Goal: Communication & Community: Participate in discussion

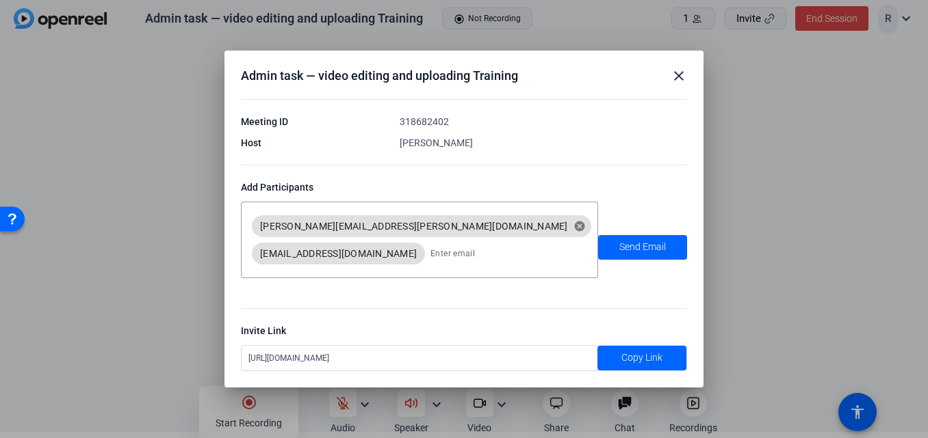
drag, startPoint x: 488, startPoint y: 353, endPoint x: 233, endPoint y: 354, distance: 254.5
click at [233, 354] on div "Admin task — video editing and uploading Training close Meeting ID 318682402 Ho…" at bounding box center [463, 219] width 479 height 337
copy div "[URL][DOMAIN_NAME]"
click at [677, 75] on mat-icon "close" at bounding box center [678, 76] width 16 height 16
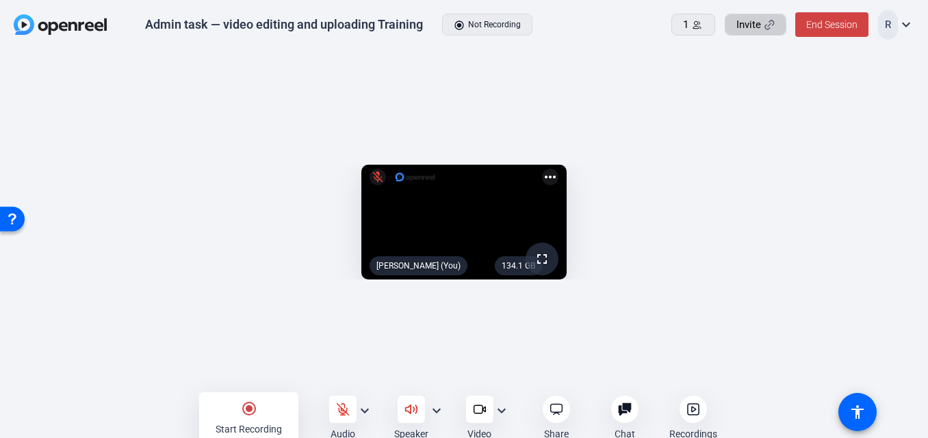
scroll to position [6, 0]
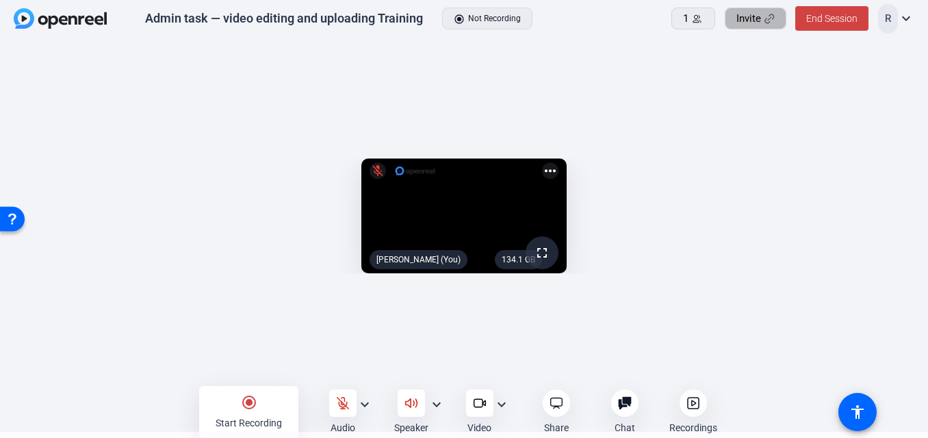
click at [757, 16] on span "Invite" at bounding box center [748, 19] width 25 height 16
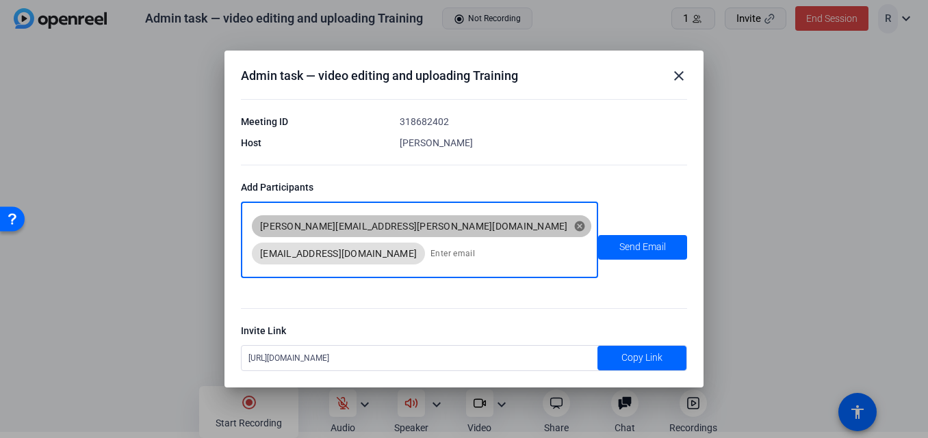
scroll to position [0, 0]
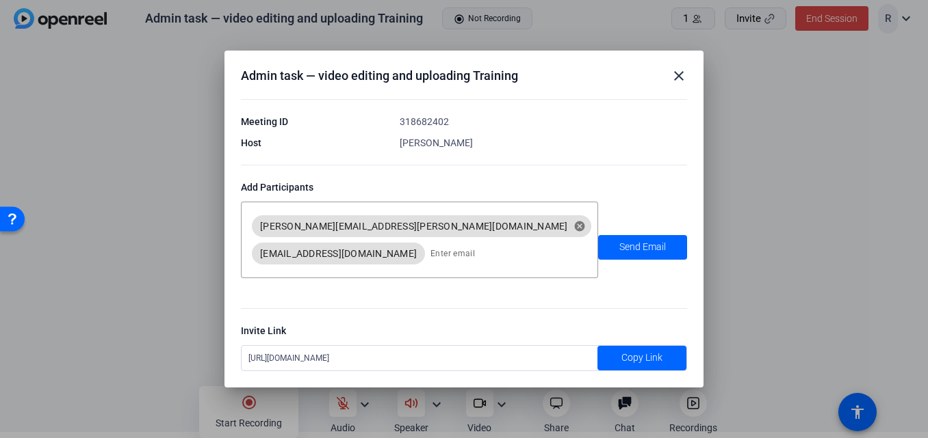
click at [485, 360] on div "[URL][DOMAIN_NAME]" at bounding box center [419, 358] width 356 height 25
drag, startPoint x: 481, startPoint y: 358, endPoint x: 246, endPoint y: 358, distance: 234.6
click at [246, 358] on div "[URL][DOMAIN_NAME]" at bounding box center [419, 358] width 356 height 25
copy div "[URL][DOMAIN_NAME]"
drag, startPoint x: 677, startPoint y: 74, endPoint x: 124, endPoint y: 21, distance: 555.9
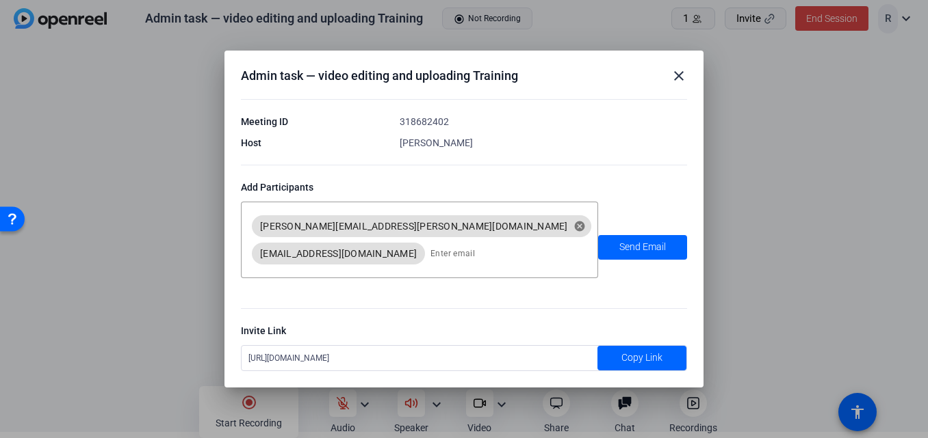
click at [677, 74] on mat-icon "close" at bounding box center [678, 76] width 16 height 16
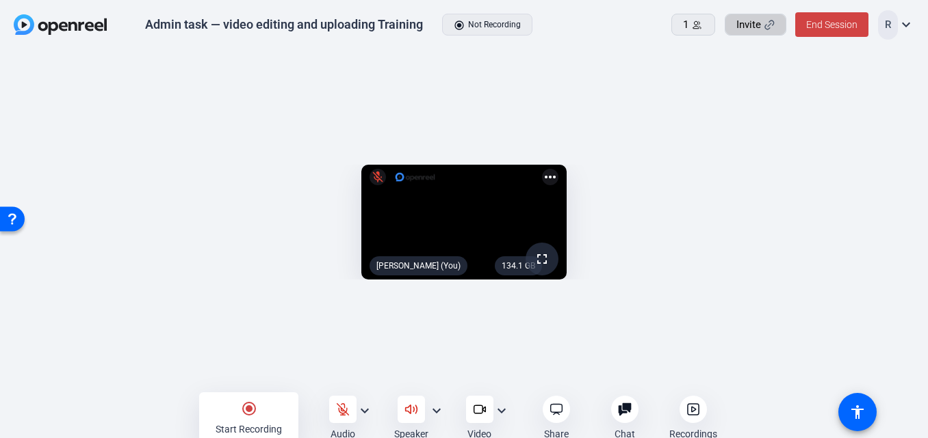
scroll to position [6, 0]
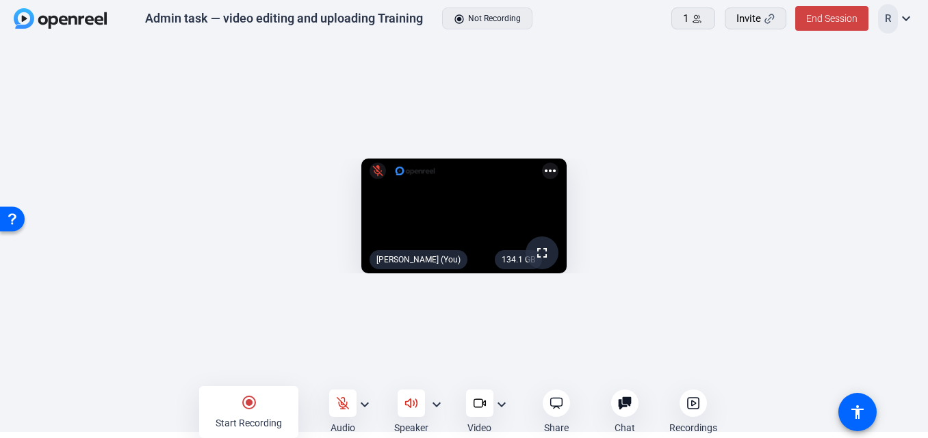
click at [690, 7] on span at bounding box center [693, 18] width 42 height 33
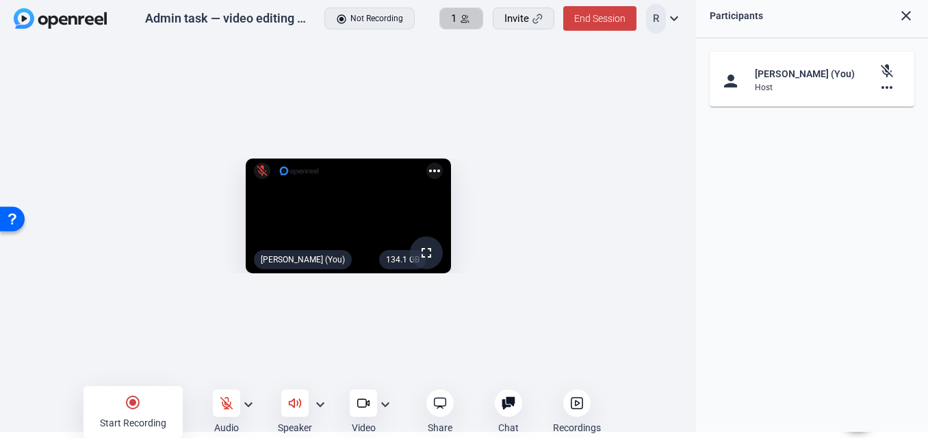
click at [451, 18] on span "1" at bounding box center [453, 19] width 5 height 16
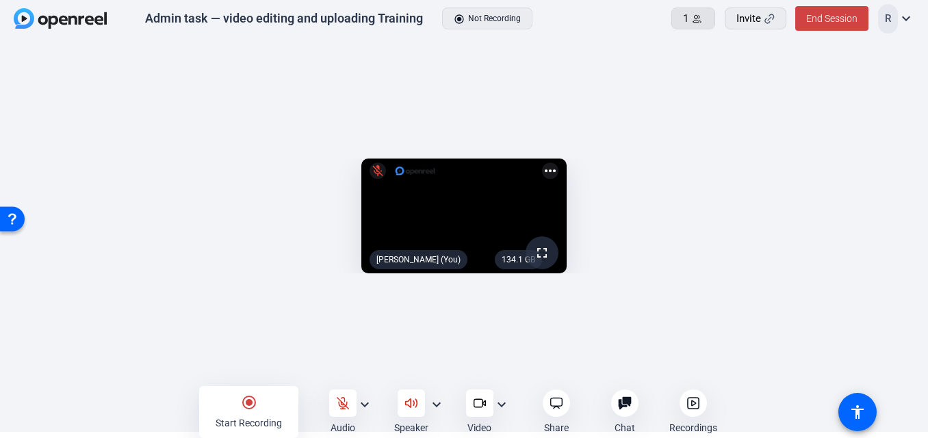
click at [692, 15] on icon at bounding box center [697, 19] width 10 height 10
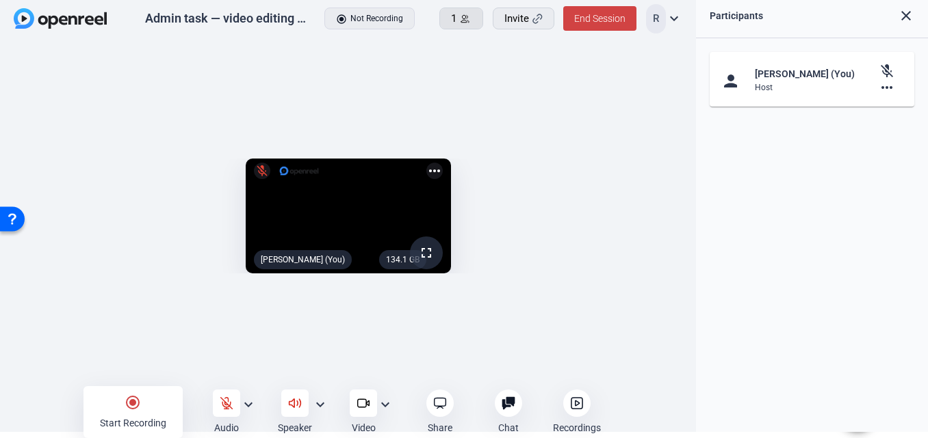
click at [463, 26] on div "1" at bounding box center [461, 19] width 21 height 16
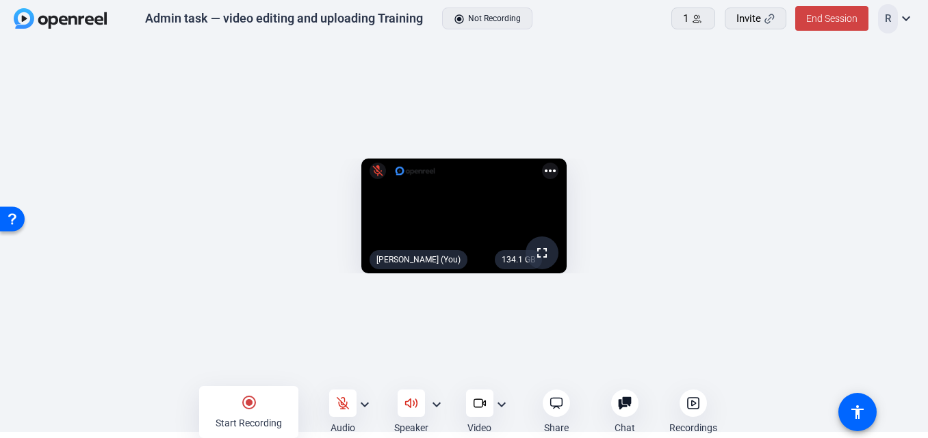
click at [694, 14] on icon at bounding box center [697, 19] width 10 height 10
click at [694, 14] on div "Admin task — video editing and uploading Training radio_button_checked Not Reco…" at bounding box center [464, 19] width 928 height 51
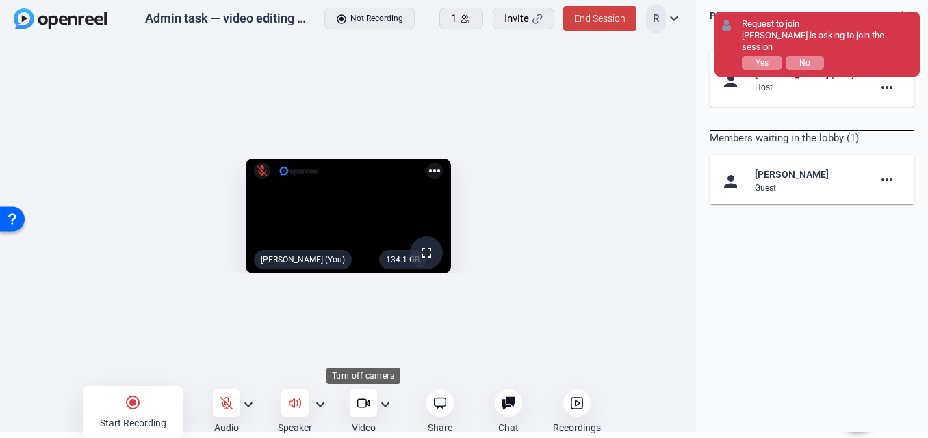
click at [358, 404] on icon at bounding box center [362, 403] width 9 height 8
click at [751, 56] on button "Yes" at bounding box center [761, 63] width 40 height 14
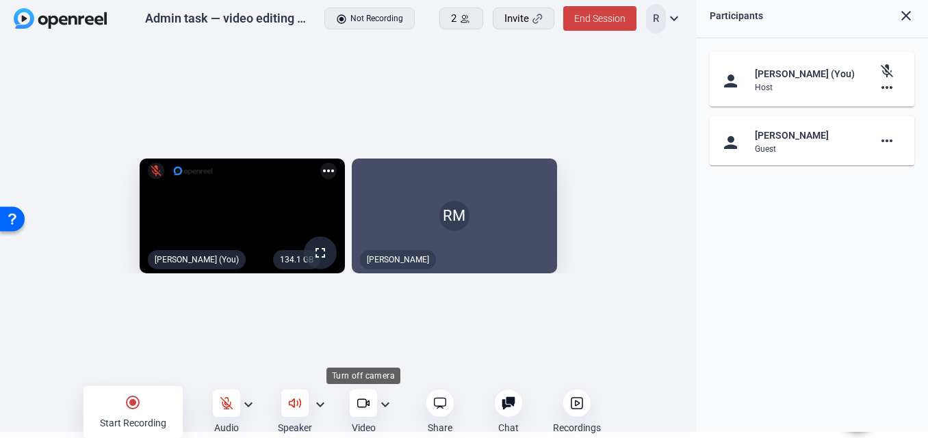
click at [360, 413] on div at bounding box center [363, 403] width 27 height 27
click at [229, 404] on icon at bounding box center [227, 404] width 14 height 14
click at [298, 399] on icon at bounding box center [295, 404] width 14 height 14
click at [221, 408] on icon at bounding box center [227, 404] width 14 height 14
click at [226, 403] on icon at bounding box center [227, 404] width 12 height 12
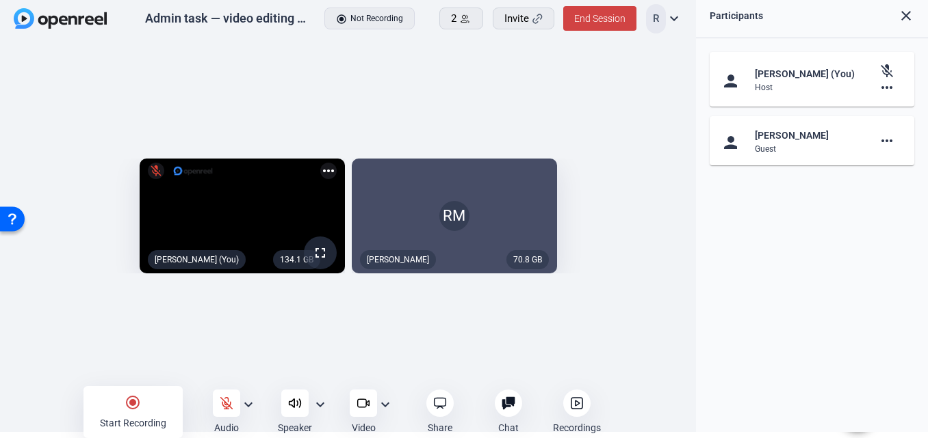
click at [228, 403] on icon at bounding box center [227, 404] width 14 height 14
click at [247, 403] on mat-icon "expand_more" at bounding box center [248, 405] width 16 height 16
click at [209, 421] on span "Mute All" at bounding box center [218, 422] width 55 height 16
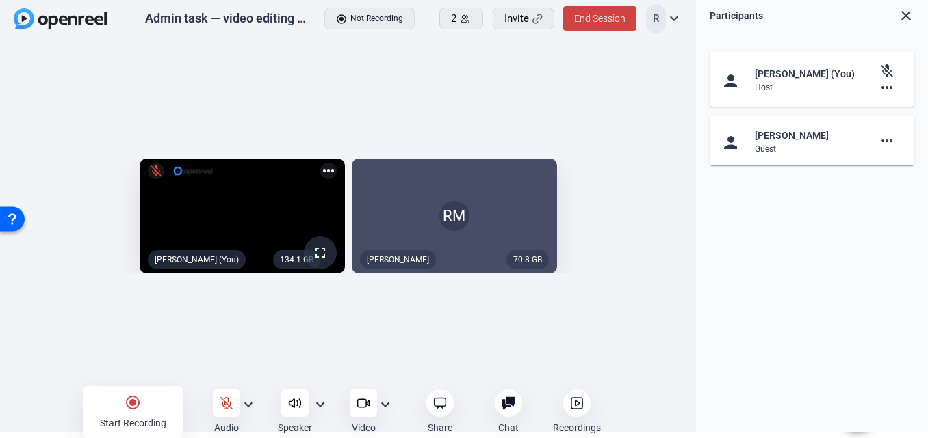
click at [246, 407] on mat-icon "expand_more" at bounding box center [248, 405] width 16 height 16
click at [228, 402] on div at bounding box center [464, 219] width 928 height 438
click at [224, 401] on icon at bounding box center [227, 404] width 12 height 12
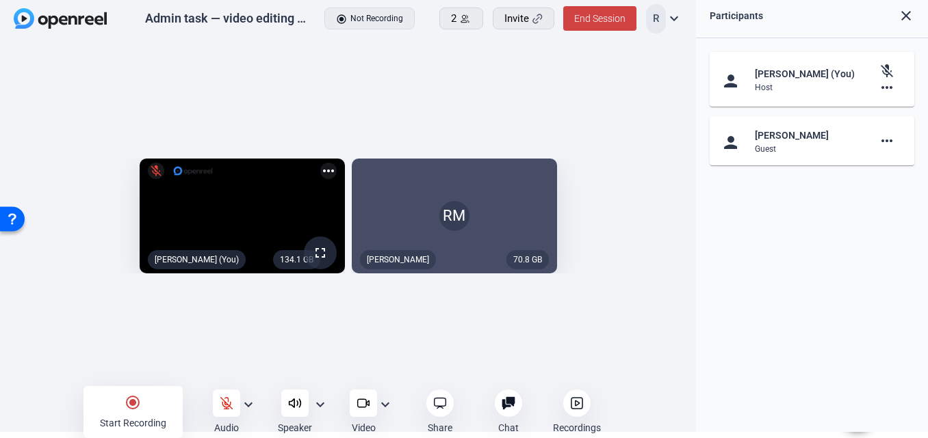
click at [227, 404] on icon at bounding box center [227, 404] width 12 height 12
click at [148, 163] on mat-icon "mic_off" at bounding box center [156, 171] width 16 height 16
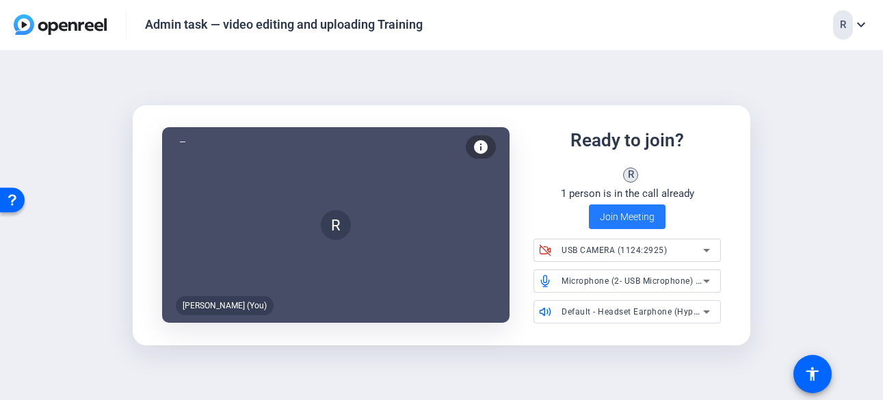
click at [621, 221] on span "Join Meeting" at bounding box center [627, 217] width 55 height 14
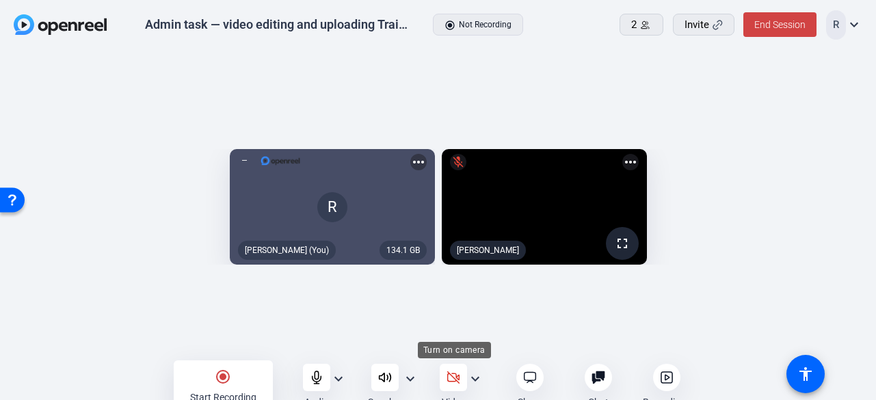
click at [458, 378] on icon at bounding box center [454, 378] width 14 height 14
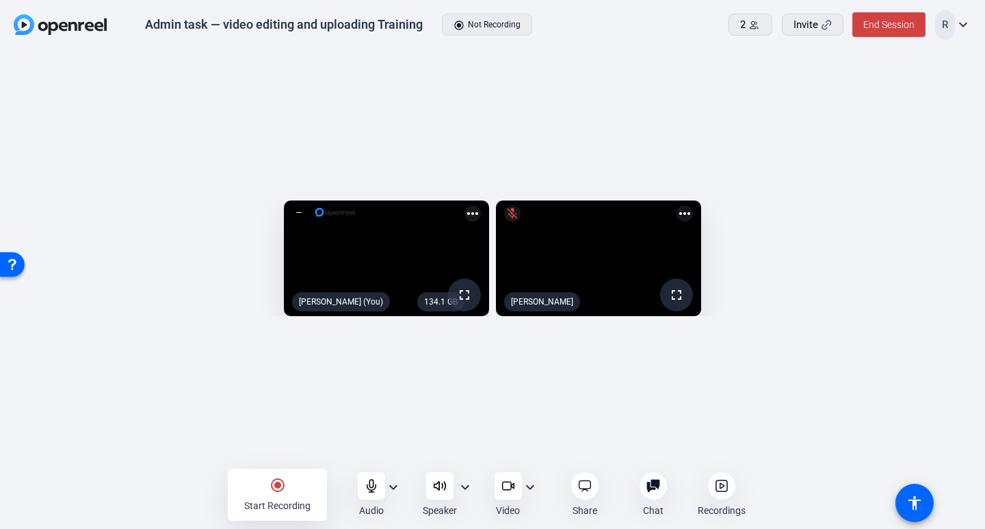
click at [726, 432] on div "134.1 GB fullscreen Rosalyn (You) more_horiz fullscreen mic_off Robert Maltbie …" at bounding box center [492, 262] width 985 height 423
click at [521, 205] on mat-icon "mic_off" at bounding box center [512, 213] width 16 height 16
click at [618, 430] on div "134.1 GB fullscreen Rosalyn (You) more_horiz fullscreen Robert Maltbie more_hor…" at bounding box center [492, 262] width 985 height 423
click at [275, 438] on mat-icon "radio_button_checked" at bounding box center [278, 485] width 16 height 16
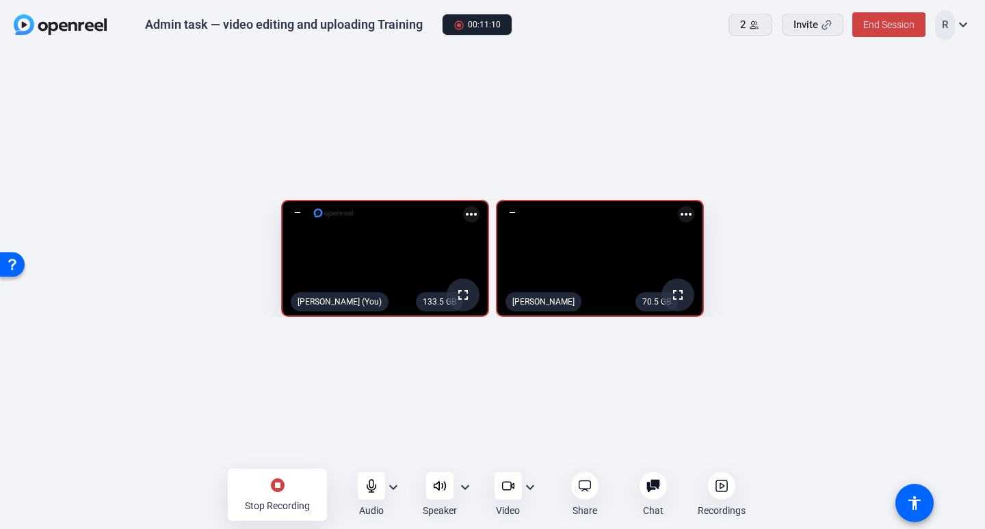
drag, startPoint x: 405, startPoint y: 428, endPoint x: 497, endPoint y: 366, distance: 110.8
click at [405, 428] on div "133.5 GB fullscreen Rosalyn (You) more_horiz 70.5 GB fullscreen Robert Maltbie …" at bounding box center [492, 262] width 985 height 423
click at [896, 25] on span "End Session" at bounding box center [888, 24] width 51 height 11
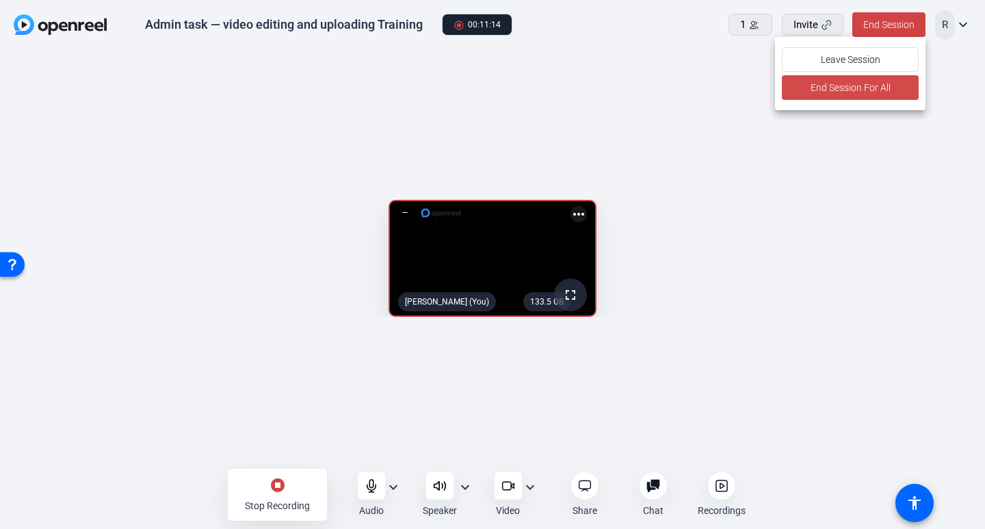
click at [850, 88] on span "End Session For All" at bounding box center [850, 87] width 80 height 16
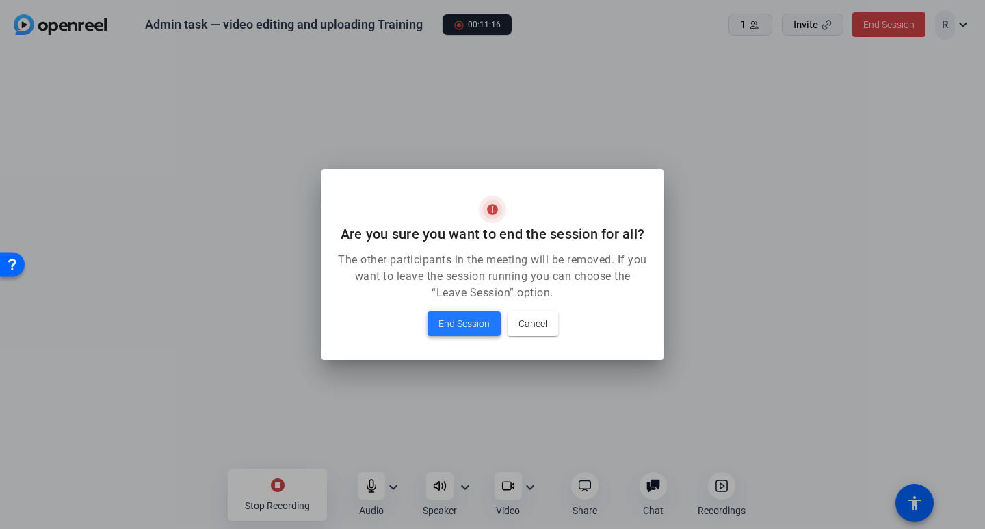
click at [471, 323] on span "End Session" at bounding box center [463, 323] width 51 height 16
